Goal: Information Seeking & Learning: Learn about a topic

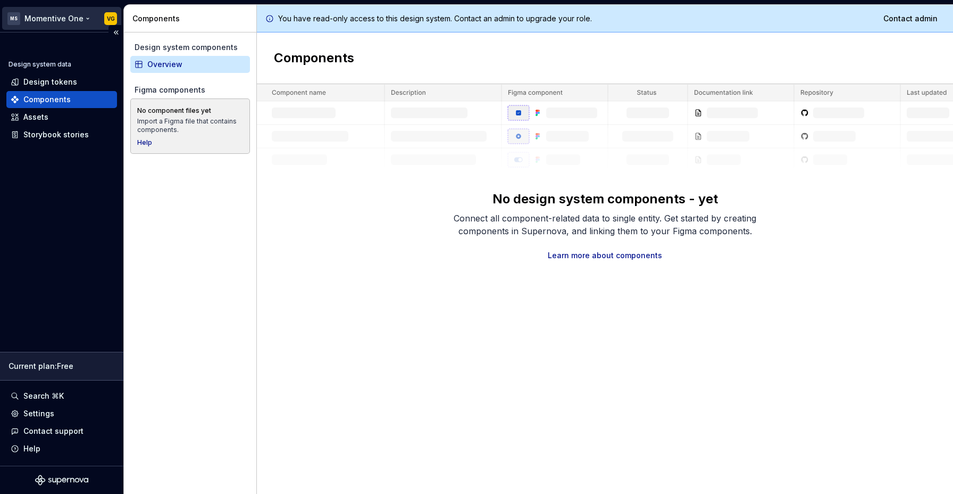
click at [70, 20] on html "MS Momentive One VG Design system data Design tokens Components Assets Storyboo…" at bounding box center [476, 247] width 953 height 494
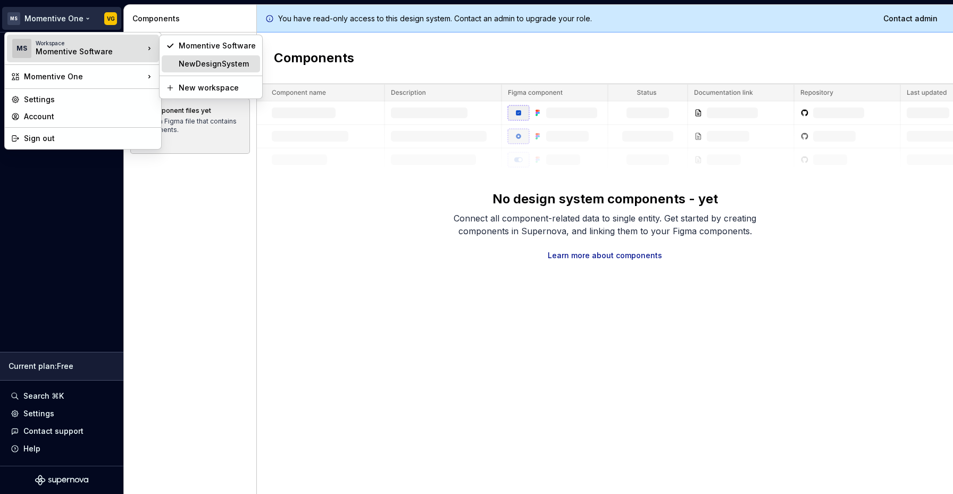
click at [230, 64] on div "NewDesignSystem" at bounding box center [217, 64] width 77 height 11
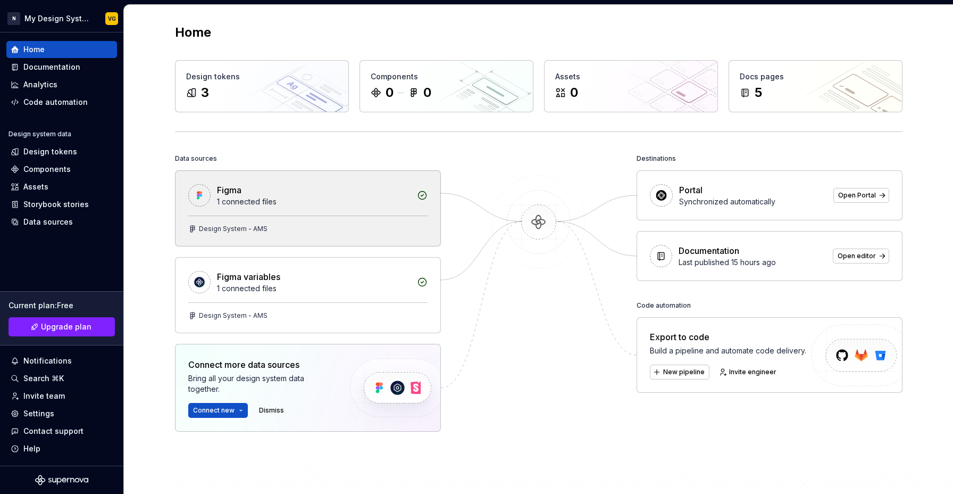
click at [306, 185] on div "Figma" at bounding box center [314, 189] width 194 height 13
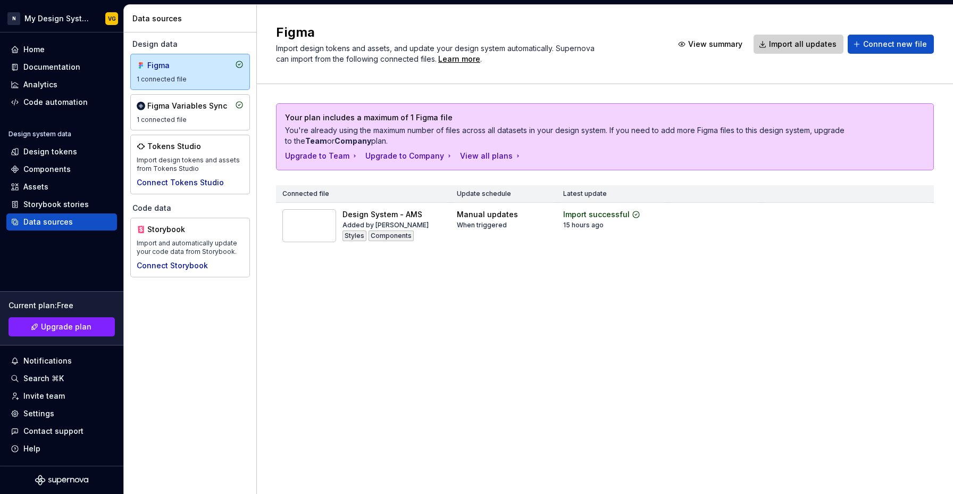
click at [786, 44] on span "Import all updates" at bounding box center [803, 44] width 68 height 11
click at [195, 121] on div "1 connected file" at bounding box center [190, 119] width 107 height 9
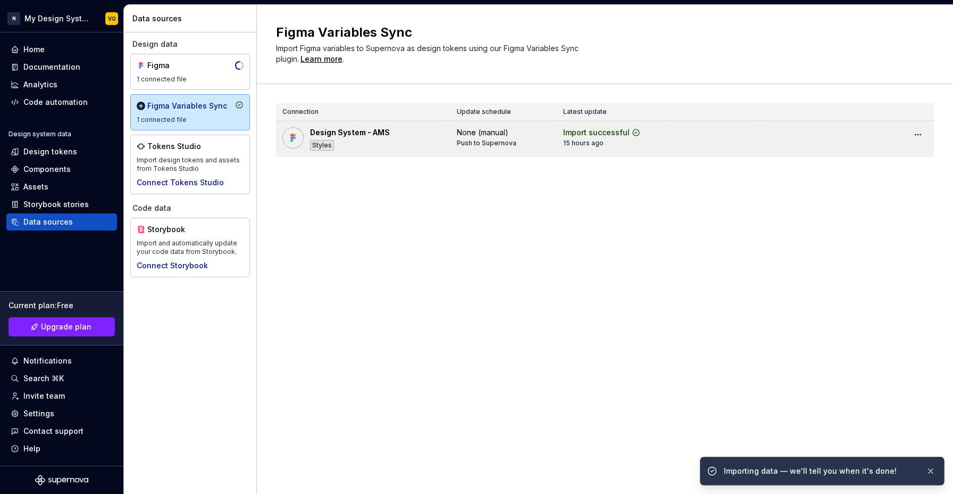
click at [385, 144] on div "Design System - AMS Styles" at bounding box center [350, 138] width 80 height 23
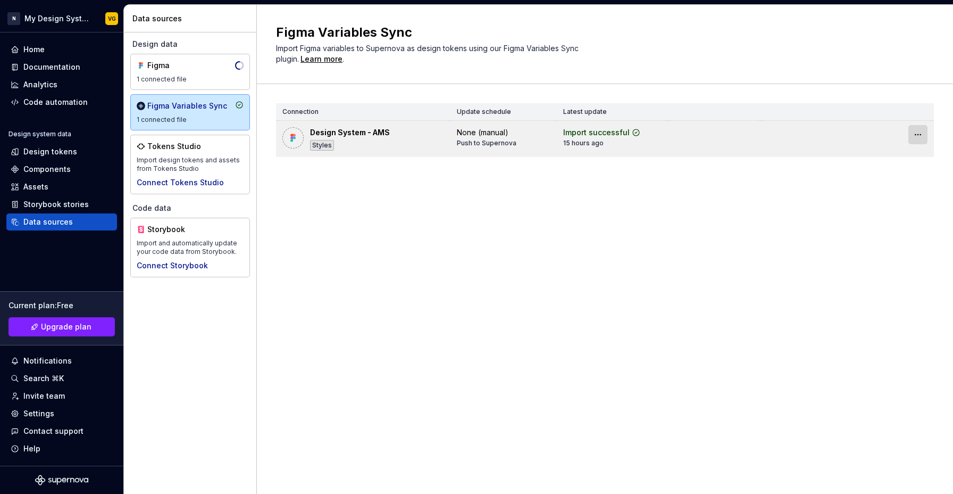
click at [915, 137] on html "N My Design System VG Home Documentation Analytics Code automation Design syste…" at bounding box center [476, 247] width 953 height 494
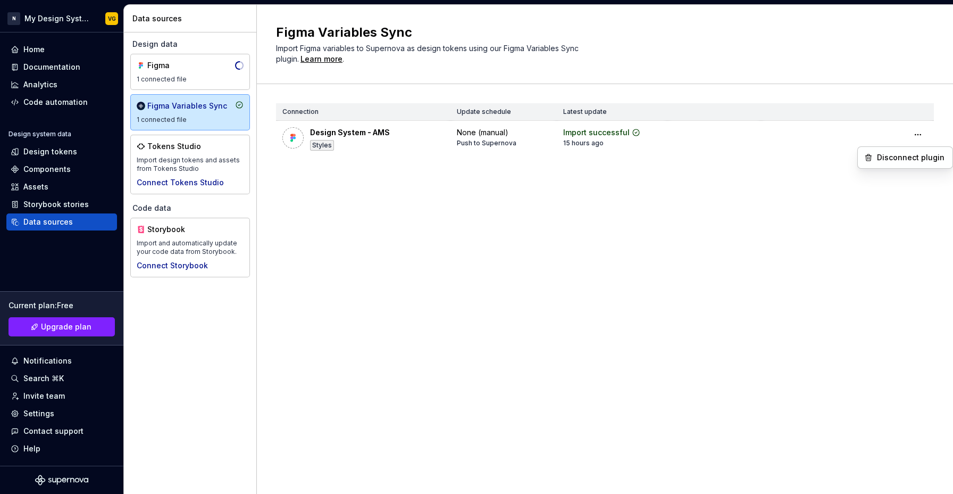
click at [162, 158] on html "N My Design System VG Home Documentation Analytics Code automation Design syste…" at bounding box center [476, 247] width 953 height 494
click at [162, 158] on div "Import design tokens and assets from Tokens Studio" at bounding box center [190, 164] width 107 height 17
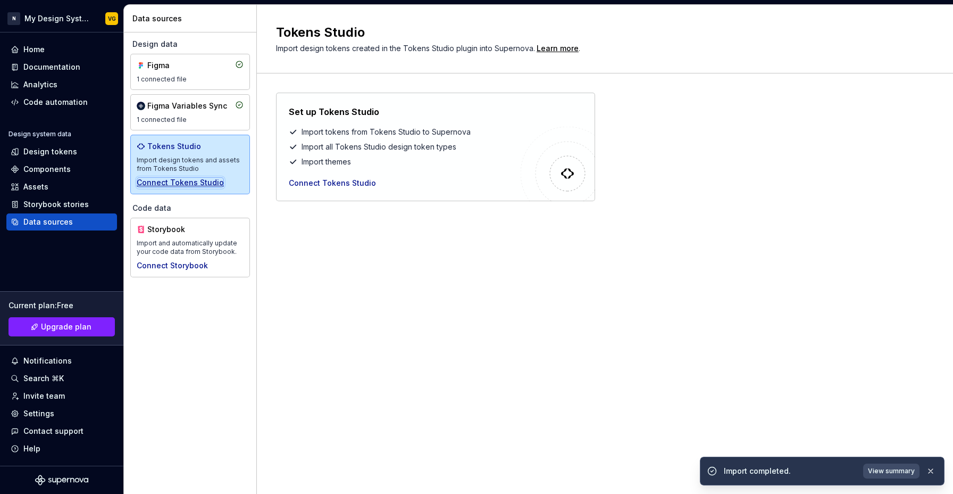
click at [188, 180] on div "Connect Tokens Studio" at bounding box center [180, 182] width 87 height 11
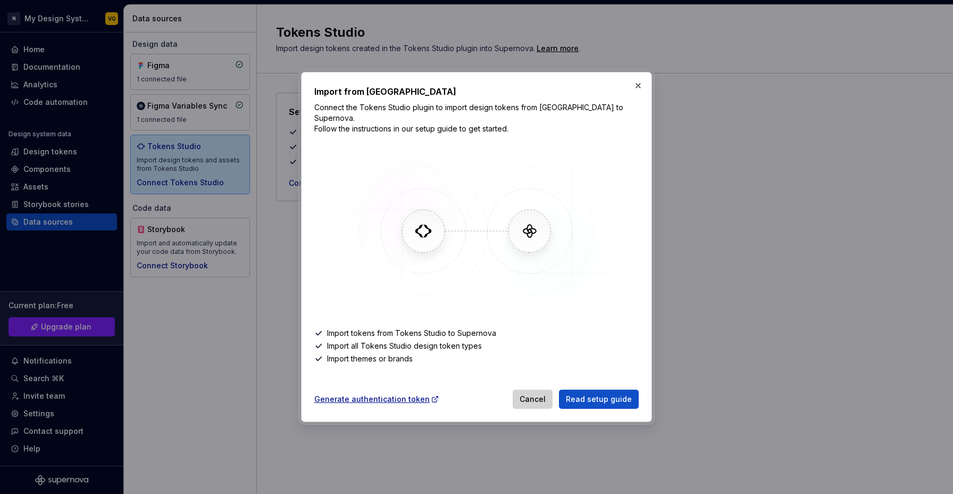
click at [544, 395] on span "Cancel" at bounding box center [533, 399] width 26 height 11
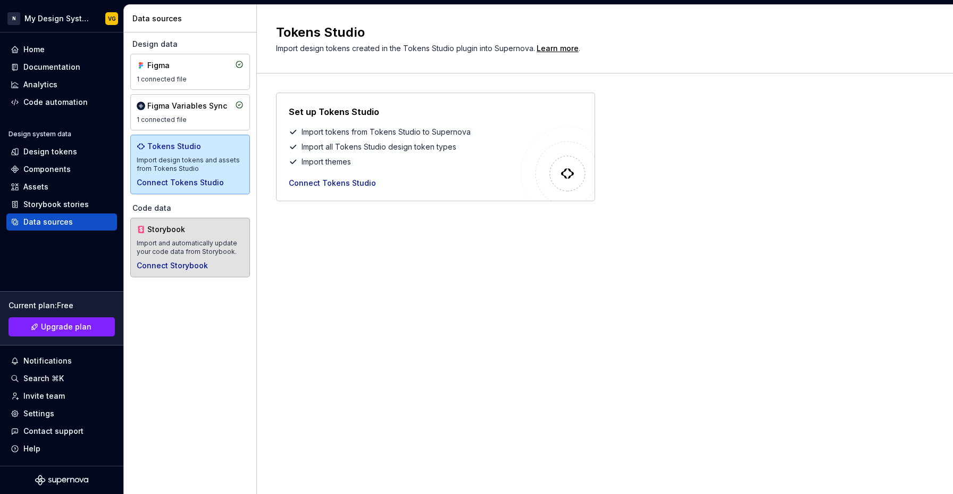
click at [187, 256] on div "Storybook Import and automatically update your code data from Storybook. Connec…" at bounding box center [190, 247] width 107 height 47
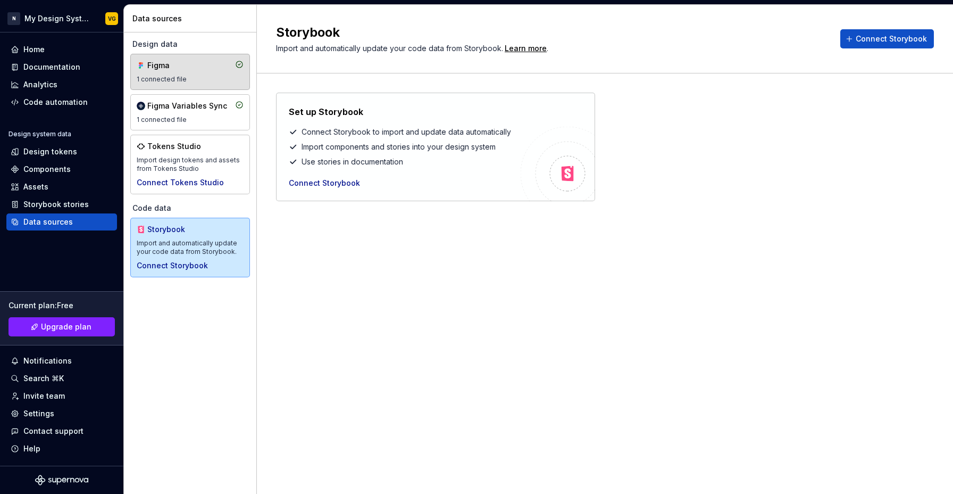
click at [166, 65] on div "Figma" at bounding box center [172, 65] width 51 height 11
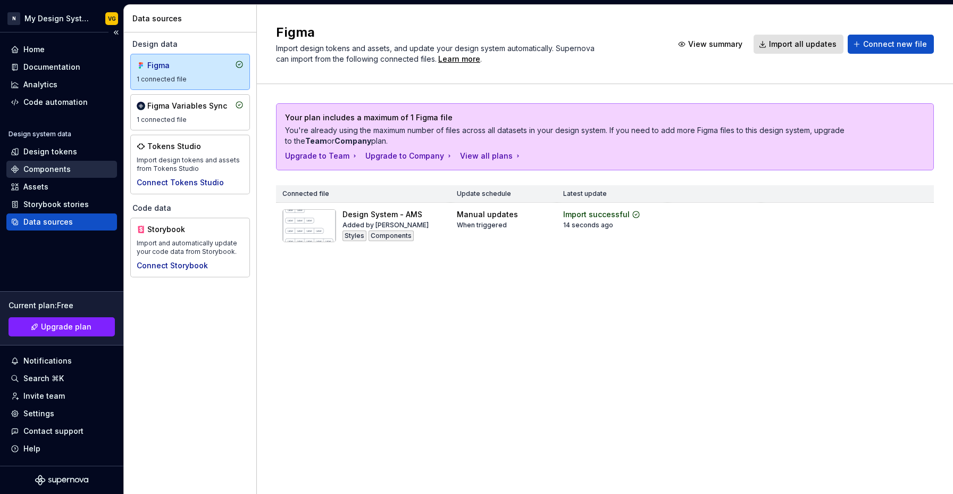
click at [63, 170] on div "Components" at bounding box center [46, 169] width 47 height 11
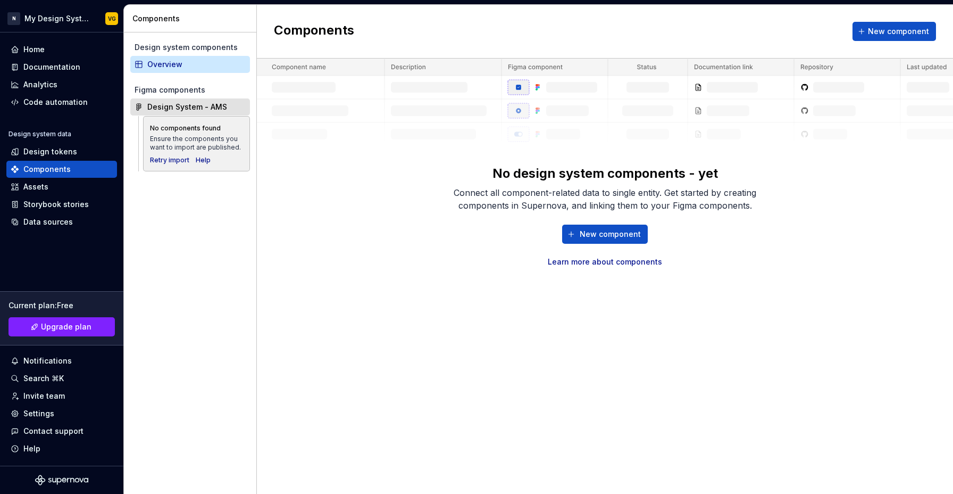
click at [194, 108] on div "Design System - AMS" at bounding box center [187, 107] width 80 height 11
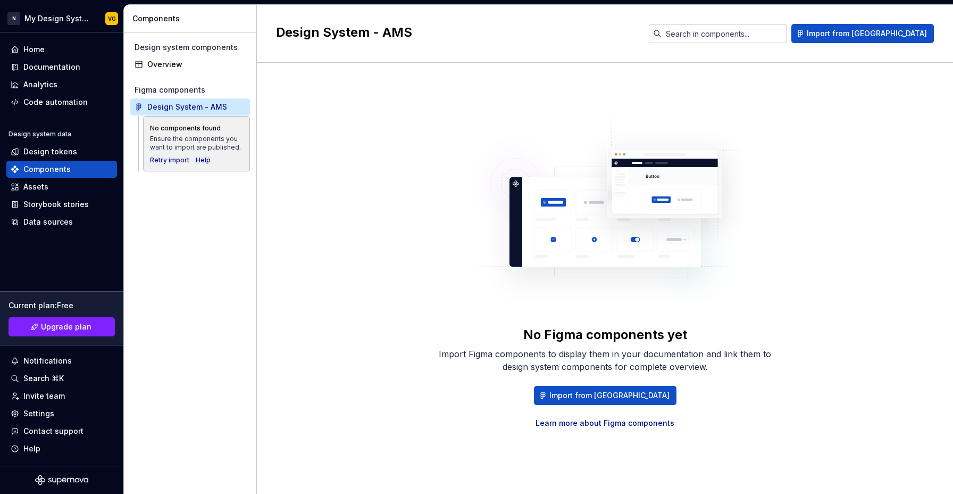
click at [194, 108] on div "Design System - AMS" at bounding box center [187, 107] width 80 height 11
click at [165, 164] on div "Retry import" at bounding box center [169, 160] width 39 height 9
click at [423, 107] on div "No Figma components yet Import Figma components to display them in your documen…" at bounding box center [605, 267] width 658 height 371
click at [174, 158] on div "Retry import" at bounding box center [169, 160] width 39 height 9
click at [765, 157] on div "No Figma components yet Import Figma components to display them in your documen…" at bounding box center [605, 267] width 340 height 321
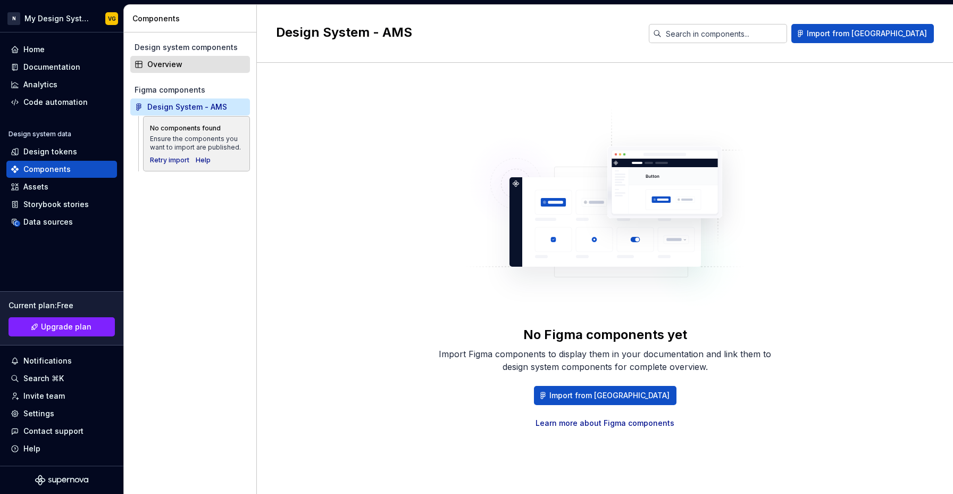
click at [157, 70] on div "Overview" at bounding box center [190, 64] width 120 height 17
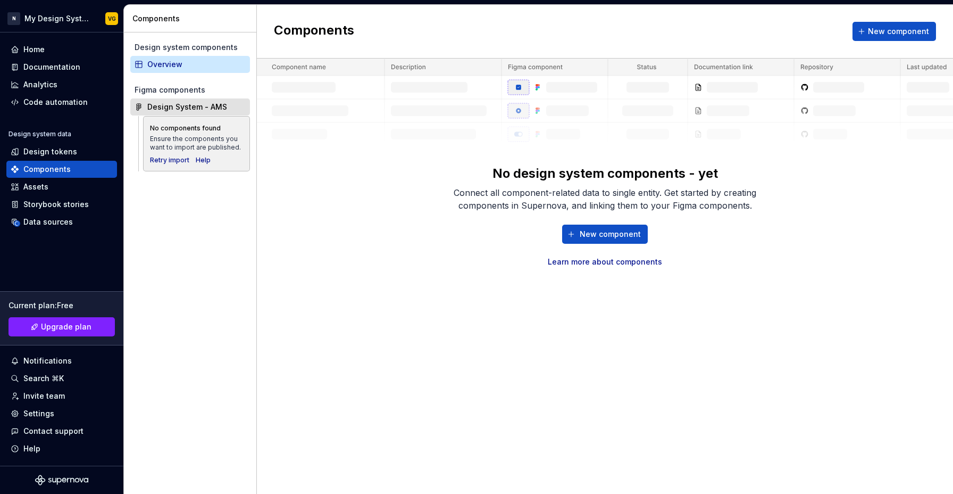
click at [191, 108] on div "Design System - AMS" at bounding box center [187, 107] width 80 height 11
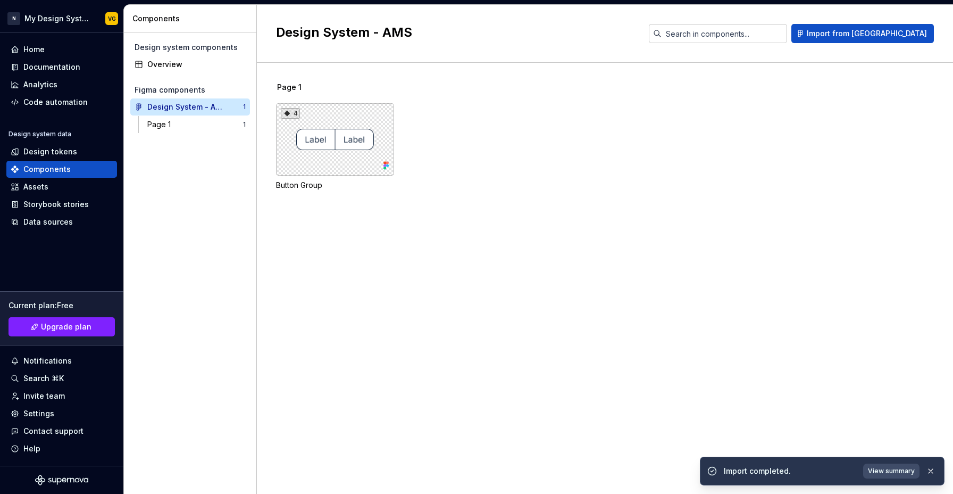
click at [496, 178] on div "4 Button Group" at bounding box center [614, 146] width 677 height 87
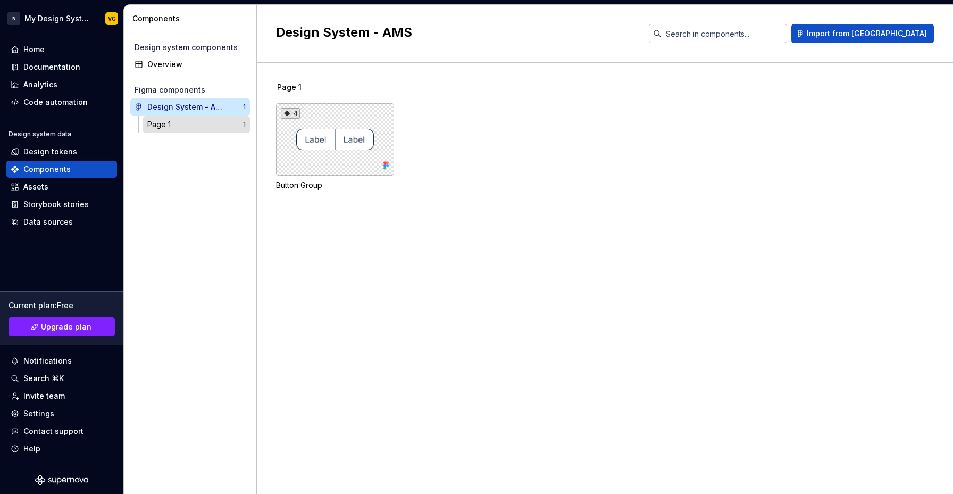
click at [207, 128] on div "Page 1" at bounding box center [195, 124] width 96 height 11
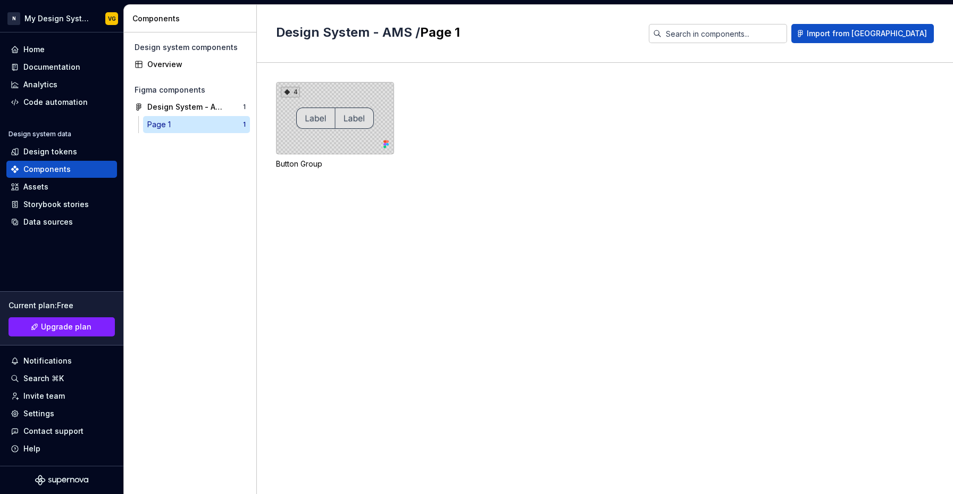
click at [350, 114] on div "4" at bounding box center [335, 118] width 118 height 72
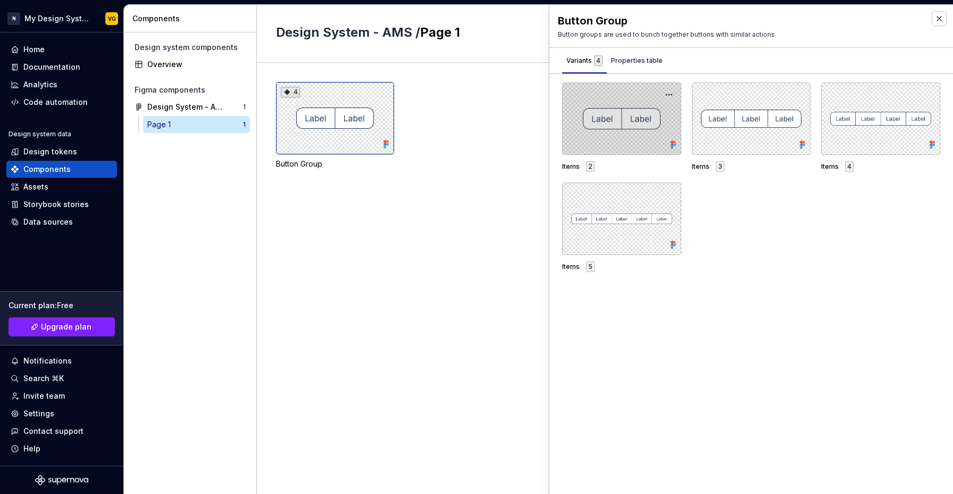
click at [642, 132] on div at bounding box center [621, 118] width 119 height 72
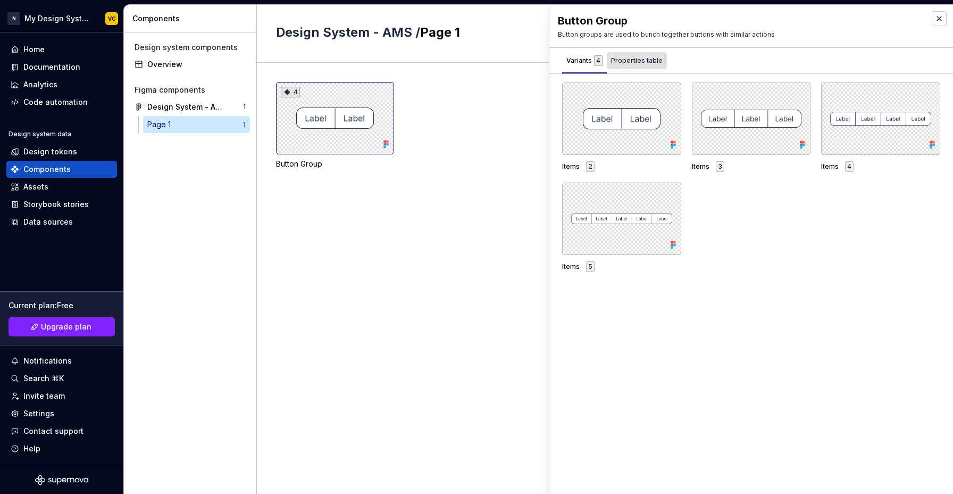
click at [627, 69] on div "Properties table" at bounding box center [637, 60] width 60 height 17
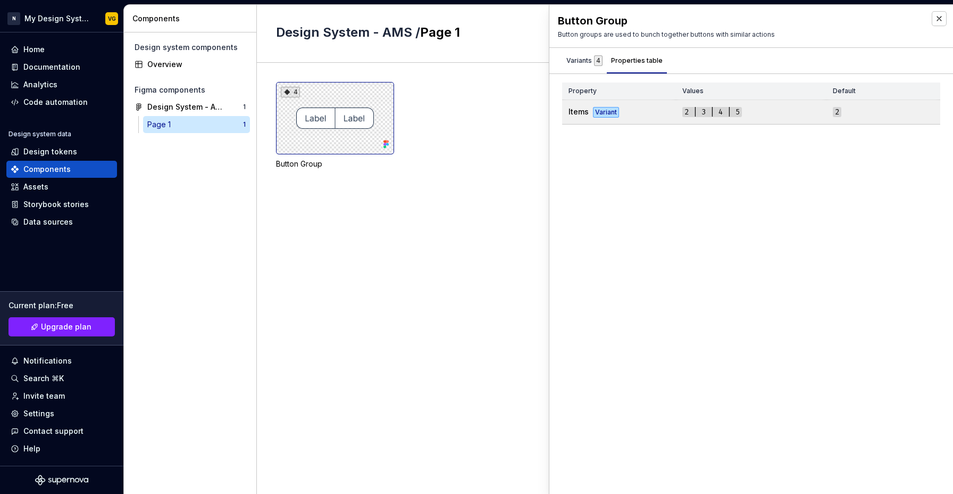
click at [693, 120] on td "2 | 3 | 4 | 5" at bounding box center [751, 112] width 151 height 24
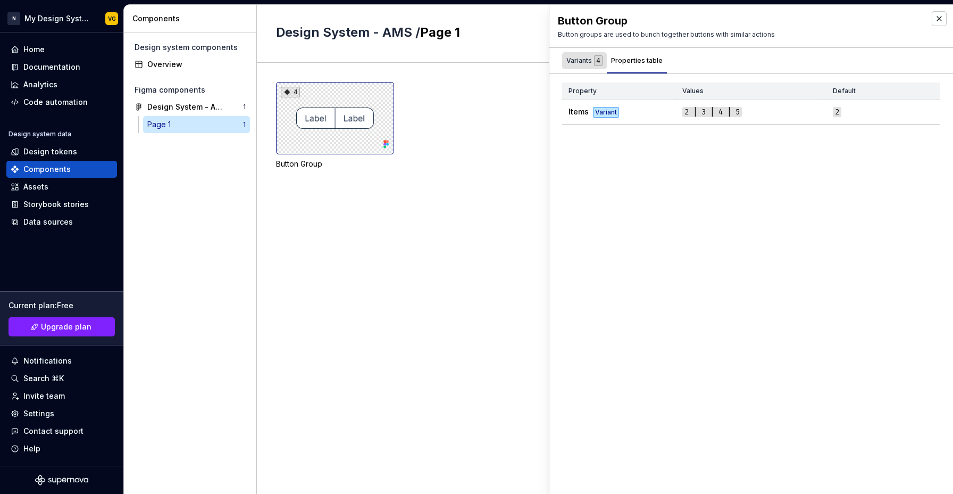
click at [587, 57] on div "Variants 4" at bounding box center [584, 60] width 36 height 11
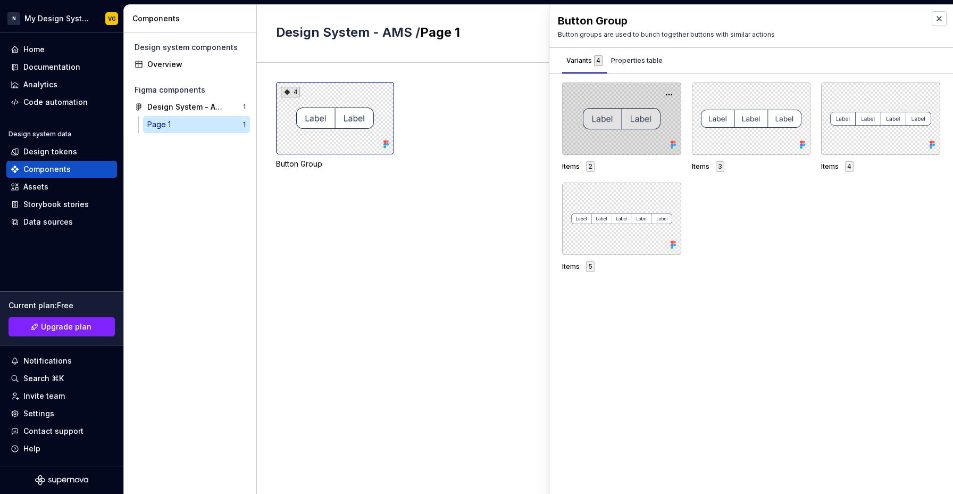
click at [586, 147] on div at bounding box center [621, 118] width 119 height 72
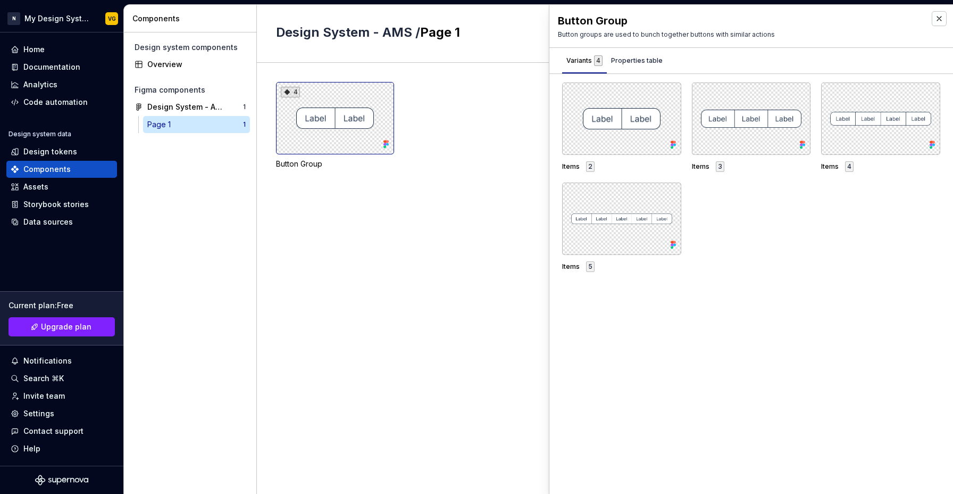
click at [352, 263] on div "4 Button Group" at bounding box center [614, 278] width 677 height 431
click at [942, 14] on button "button" at bounding box center [939, 18] width 15 height 15
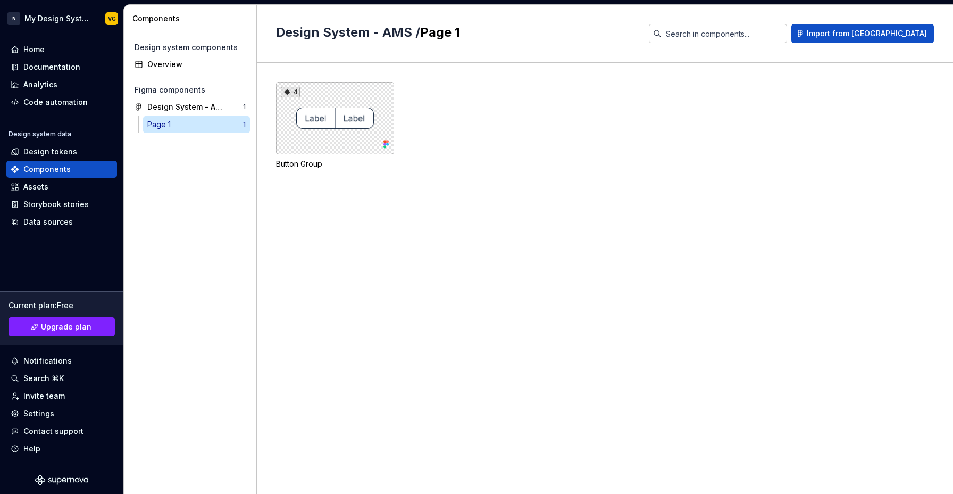
click at [543, 287] on div "4 Button Group" at bounding box center [614, 278] width 677 height 431
click at [446, 238] on div "4 Button Group" at bounding box center [614, 278] width 677 height 431
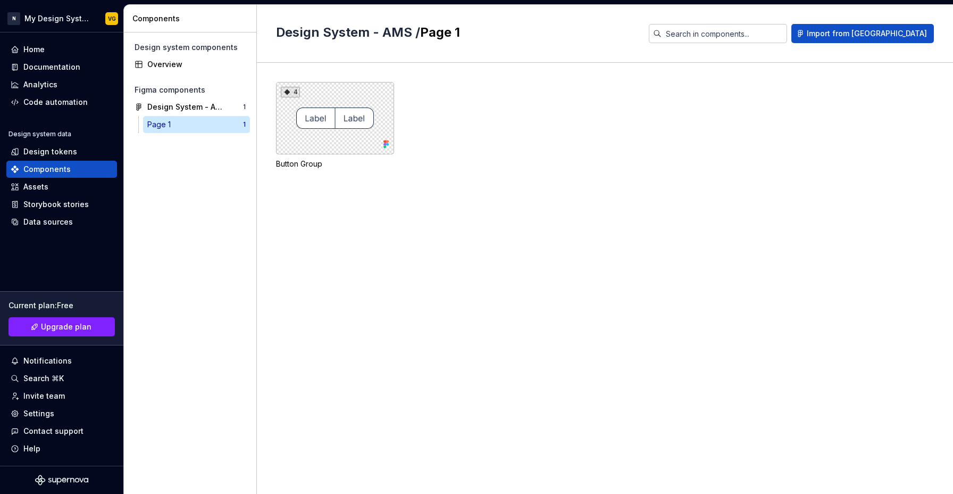
click at [446, 238] on div "4 Button Group" at bounding box center [614, 278] width 677 height 431
click at [43, 155] on div "Design tokens" at bounding box center [50, 151] width 54 height 11
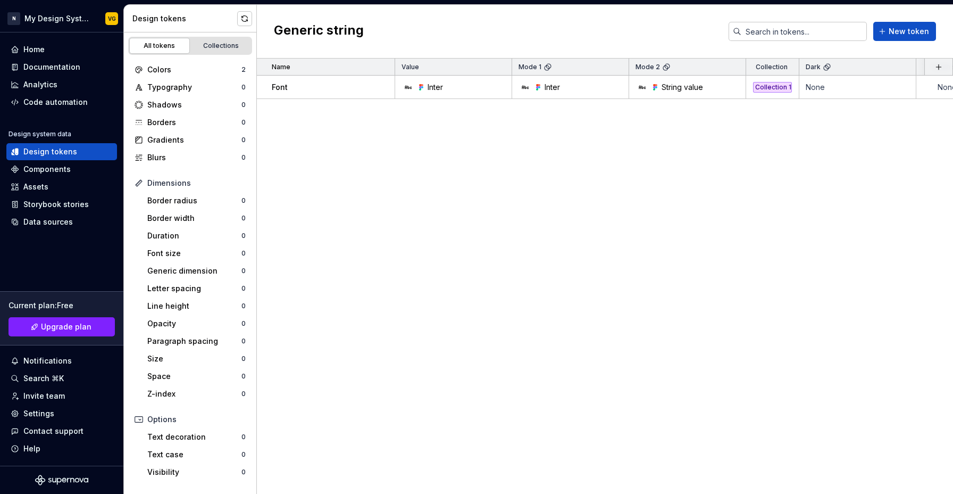
click at [614, 184] on div "Name Value Mode 1 Mode 2 Collection Dark Token set Description Last updated Fon…" at bounding box center [605, 276] width 696 height 435
click at [38, 187] on div "Assets" at bounding box center [35, 186] width 25 height 11
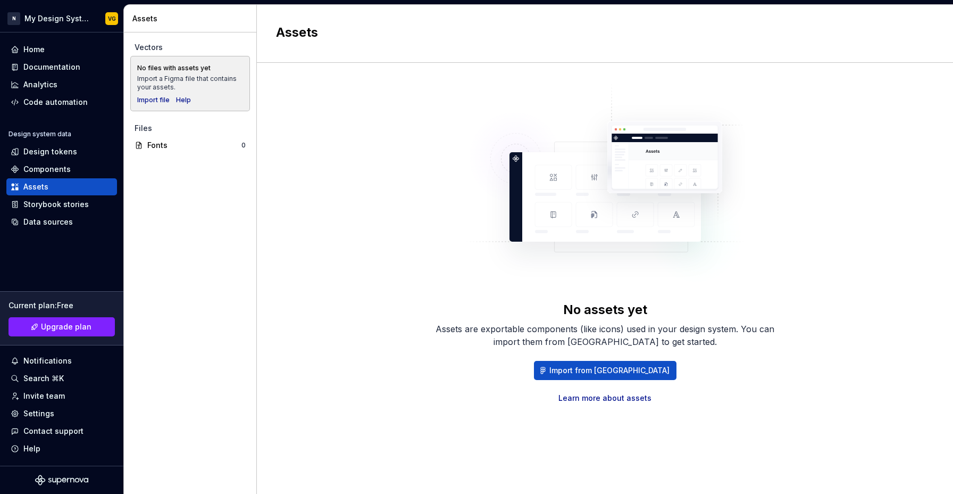
click at [422, 132] on div "No assets yet Assets are exportable components (like icons) used in your design…" at bounding box center [605, 242] width 658 height 321
click at [60, 212] on div "Storybook stories" at bounding box center [61, 204] width 111 height 17
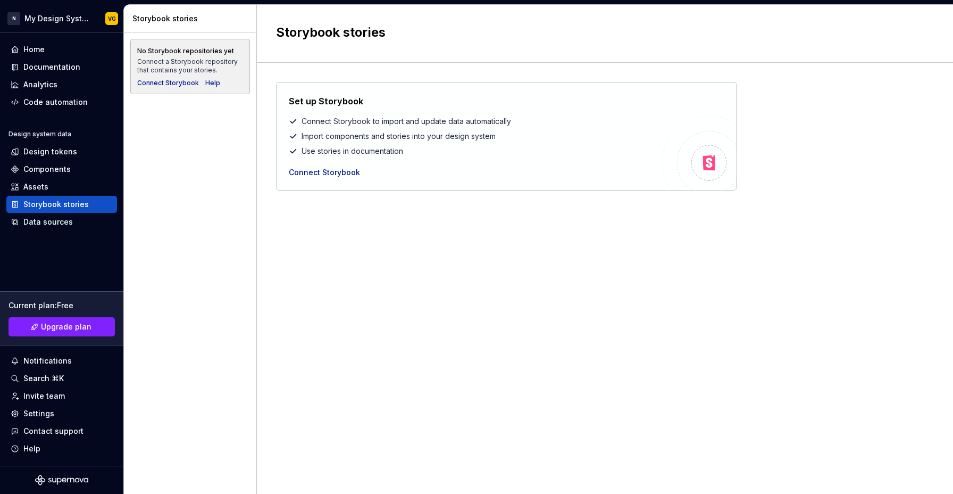
click at [604, 340] on div "Set up Storybook Connect Storybook to import and update data automatically Impo…" at bounding box center [605, 267] width 658 height 371
